Goal: Task Accomplishment & Management: Manage account settings

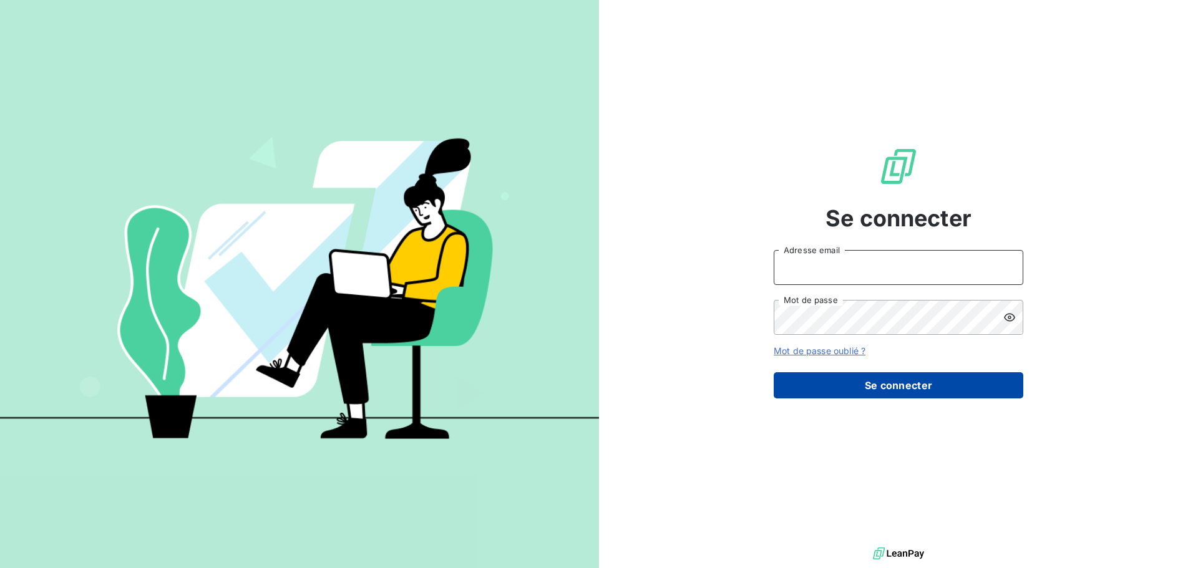
type input "[EMAIL_ADDRESS][DOMAIN_NAME]"
click at [815, 386] on button "Se connecter" at bounding box center [898, 385] width 250 height 26
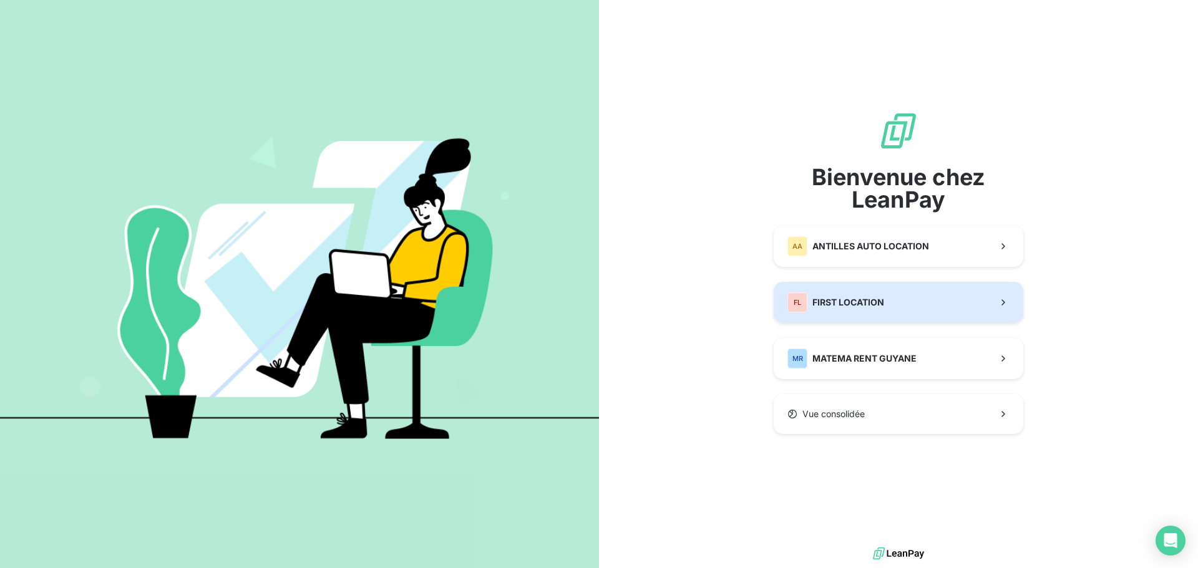
click at [830, 298] on span "FIRST LOCATION" at bounding box center [848, 302] width 72 height 12
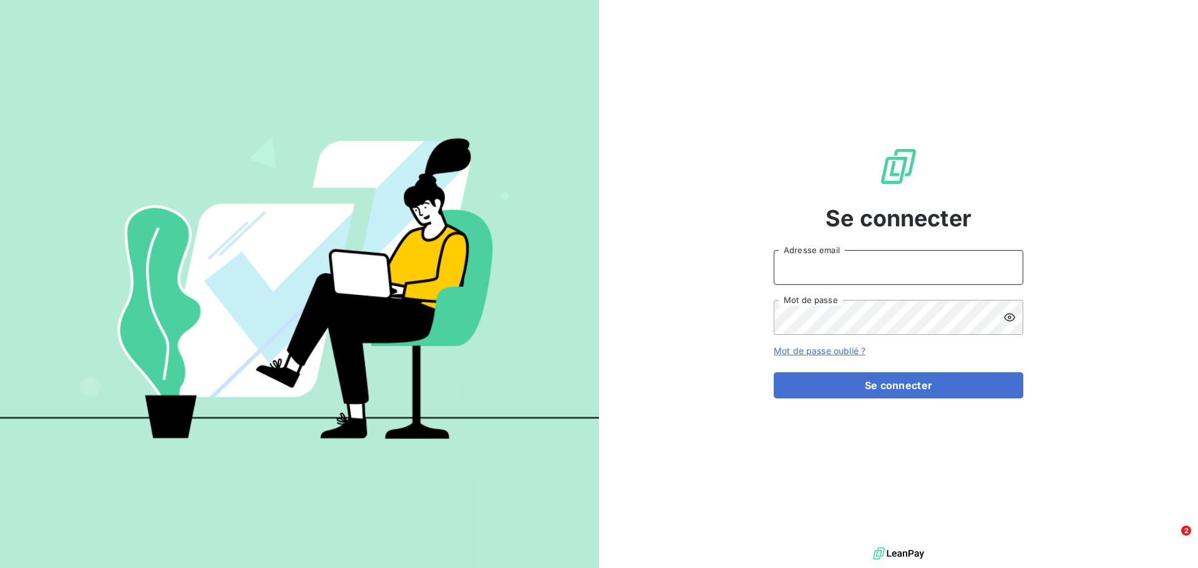
type input "[EMAIL_ADDRESS][DOMAIN_NAME]"
